Goal: Task Accomplishment & Management: Manage account settings

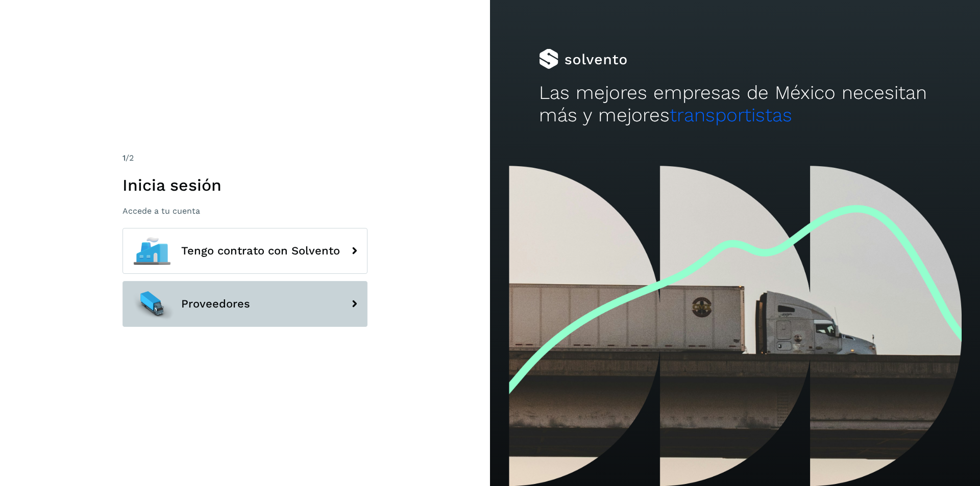
click at [341, 312] on button "Proveedores" at bounding box center [244, 304] width 245 height 46
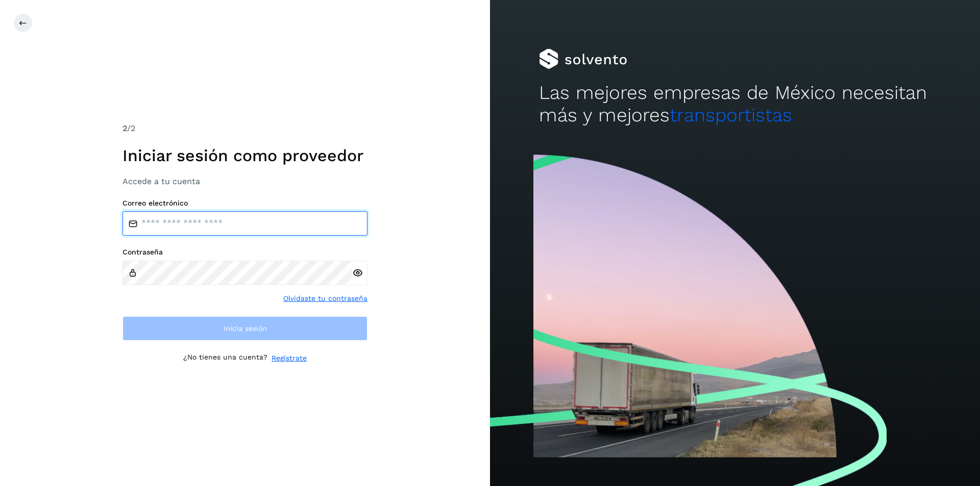
type input "**********"
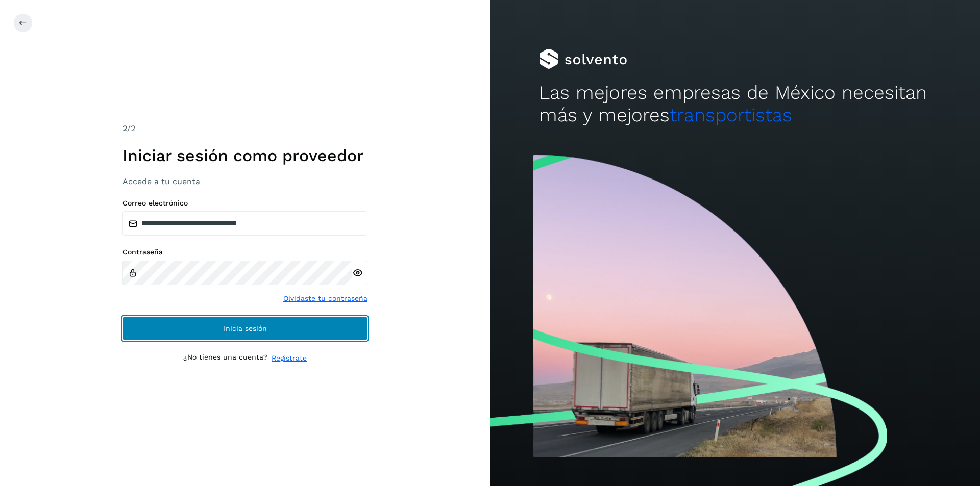
click at [299, 327] on button "Inicia sesión" at bounding box center [244, 328] width 245 height 24
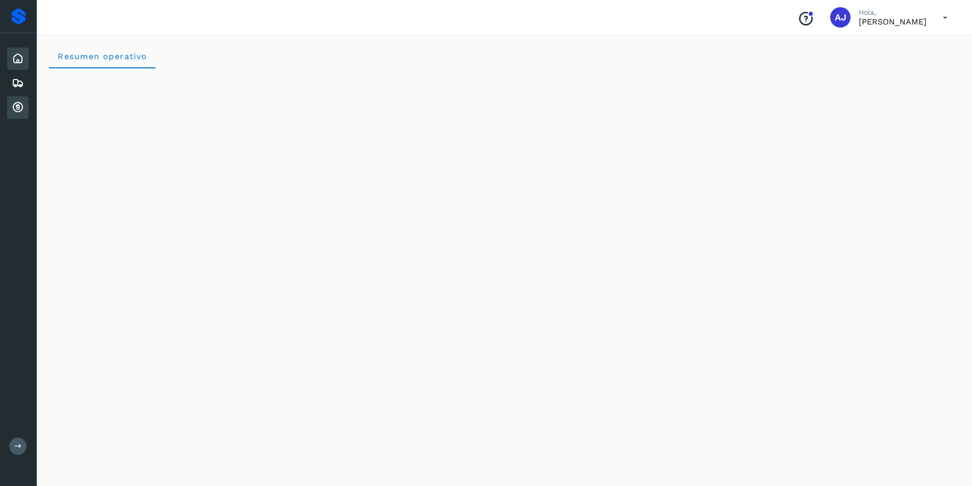
click at [23, 105] on icon at bounding box center [18, 108] width 12 height 12
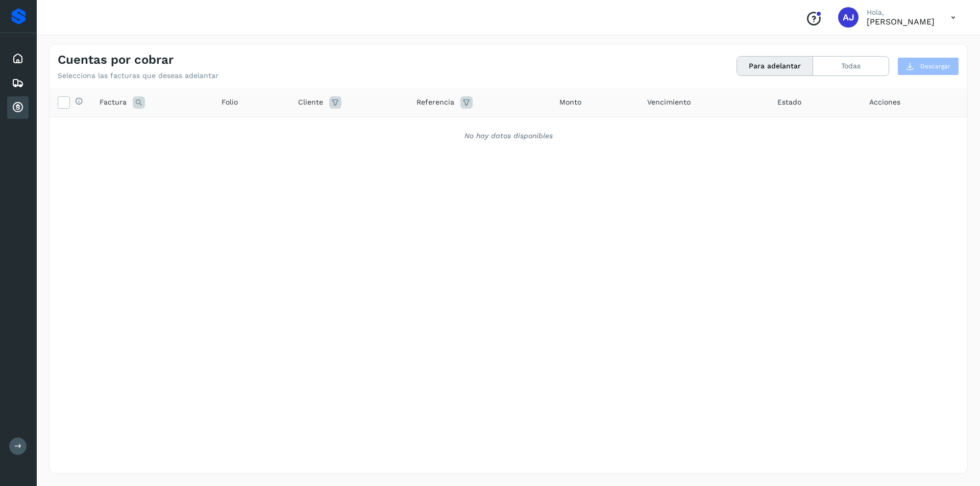
click at [782, 64] on button "Para adelantar" at bounding box center [775, 66] width 76 height 19
click at [776, 66] on button "Para adelantar" at bounding box center [775, 66] width 76 height 19
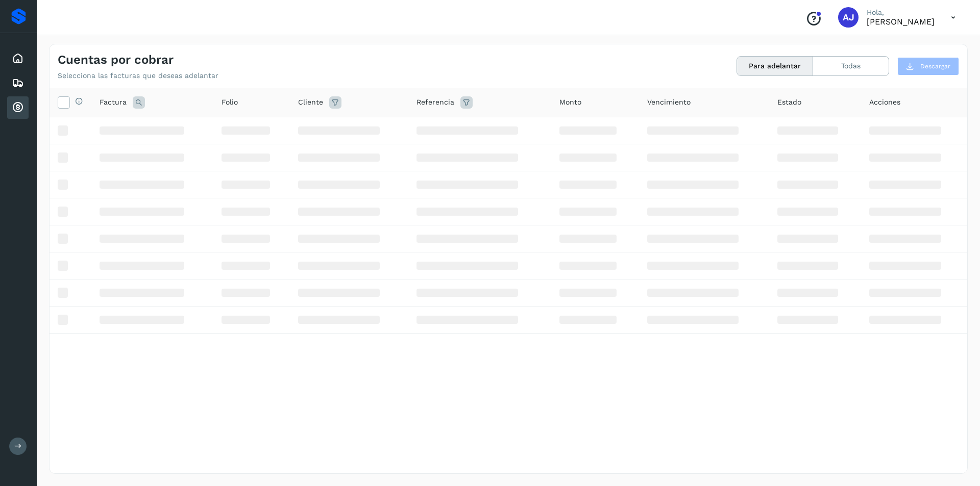
click at [776, 66] on button "Para adelantar" at bounding box center [775, 66] width 76 height 19
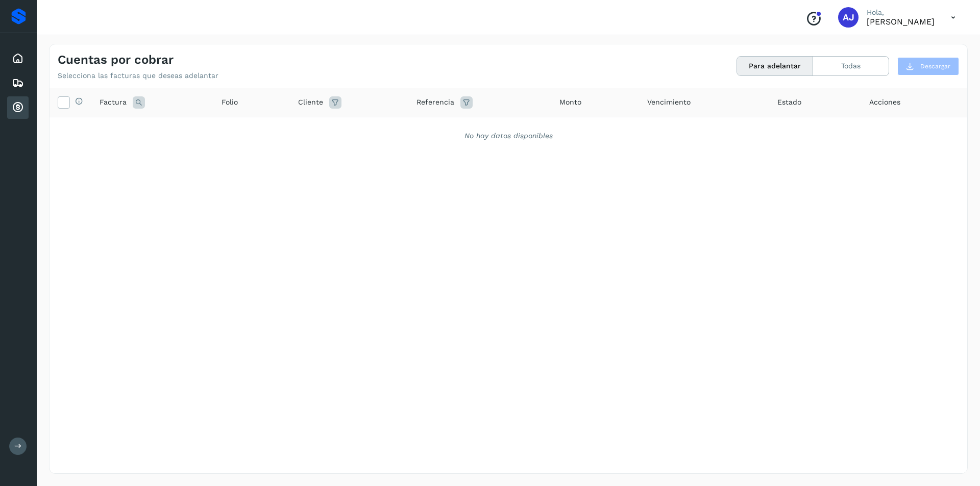
click at [776, 66] on button "Para adelantar" at bounding box center [775, 66] width 76 height 19
click at [22, 113] on icon at bounding box center [18, 108] width 12 height 12
click at [22, 112] on icon at bounding box center [18, 108] width 12 height 12
click at [20, 62] on icon at bounding box center [18, 59] width 12 height 12
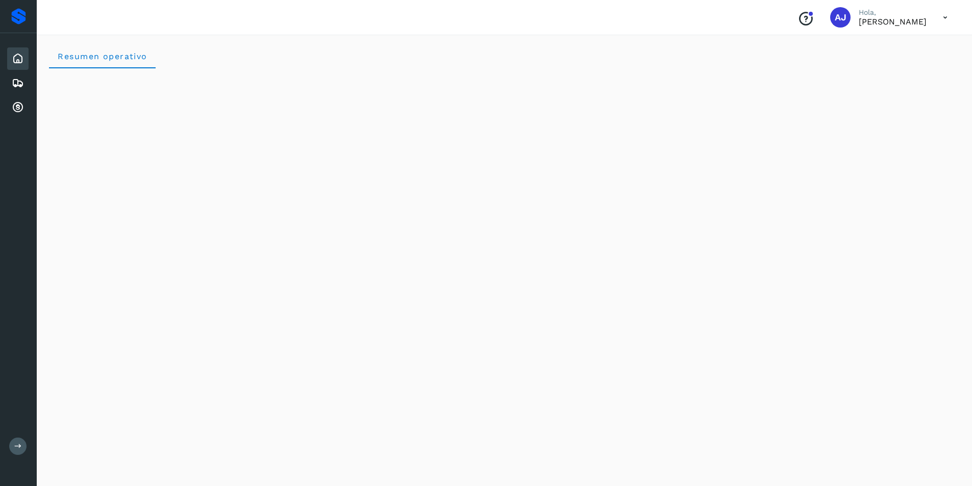
click at [23, 449] on button at bounding box center [17, 446] width 17 height 17
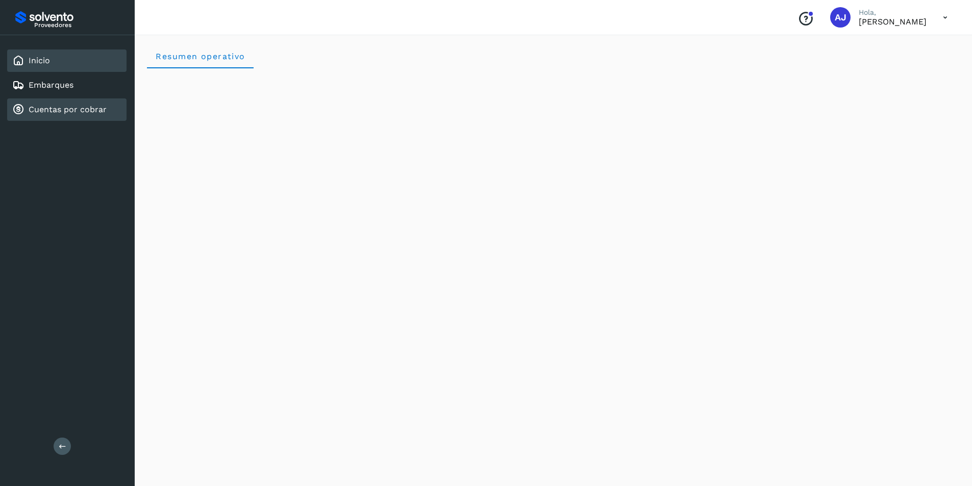
click at [75, 111] on link "Cuentas por cobrar" at bounding box center [68, 110] width 78 height 10
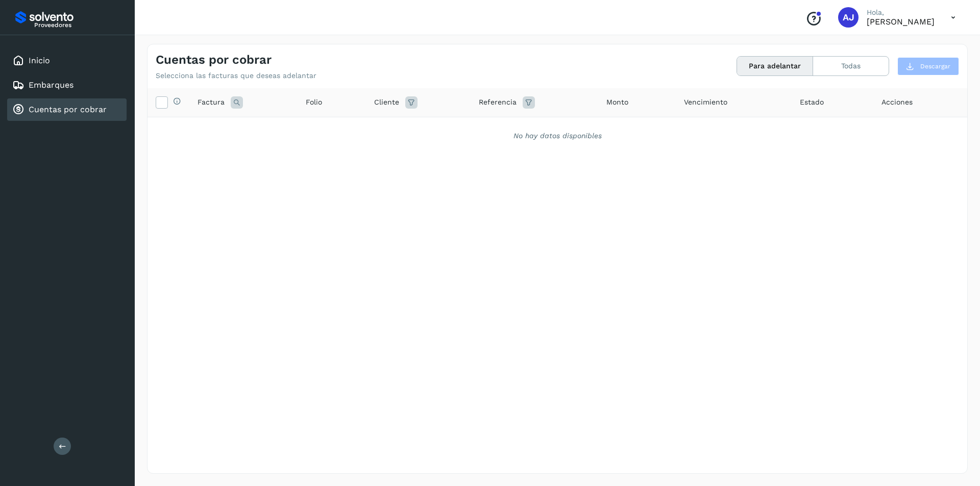
click at [765, 65] on button "Para adelantar" at bounding box center [775, 66] width 76 height 19
click at [688, 252] on div "Selecciona todas las facturas disponibles para adelanto Factura Folio Cliente R…" at bounding box center [556, 259] width 819 height 343
click at [955, 17] on icon at bounding box center [952, 17] width 21 height 21
click at [954, 17] on div at bounding box center [490, 243] width 980 height 486
click at [61, 113] on link "Cuentas por cobrar" at bounding box center [68, 110] width 78 height 10
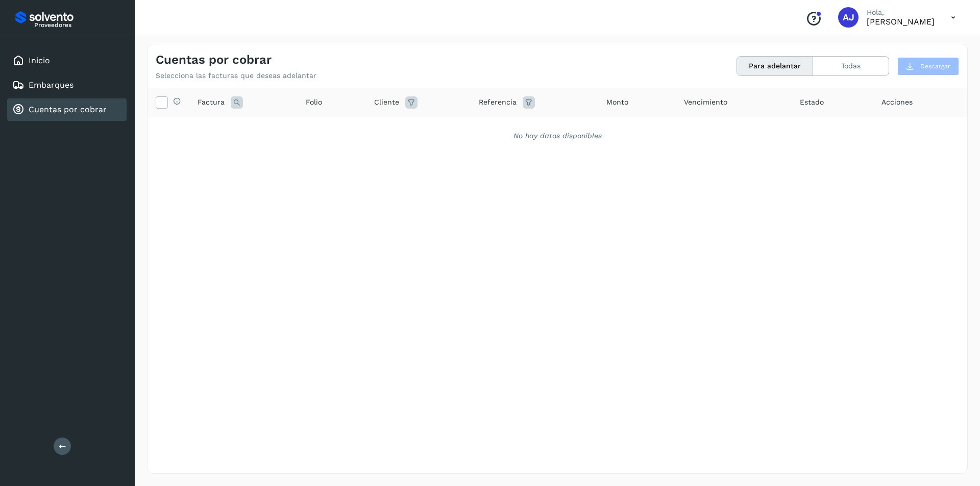
click at [49, 113] on link "Cuentas por cobrar" at bounding box center [68, 110] width 78 height 10
